Goal: Entertainment & Leisure: Consume media (video, audio)

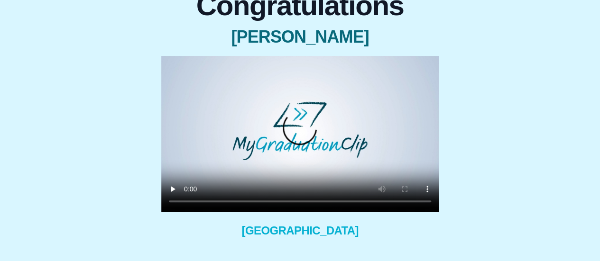
scroll to position [87, 0]
